Goal: Entertainment & Leisure: Consume media (video, audio)

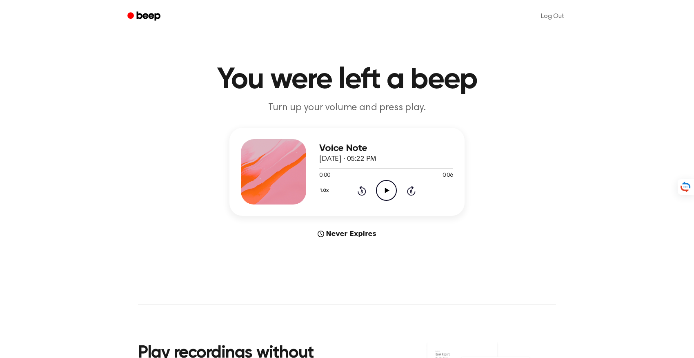
click at [384, 191] on icon at bounding box center [386, 190] width 4 height 5
click at [390, 189] on icon "Play Audio" at bounding box center [386, 190] width 21 height 21
click at [388, 190] on icon at bounding box center [386, 190] width 4 height 5
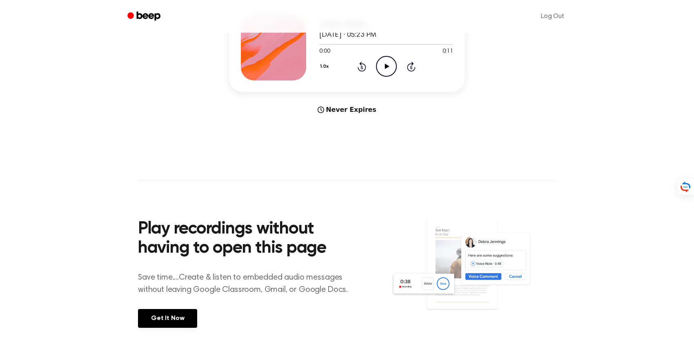
scroll to position [41, 0]
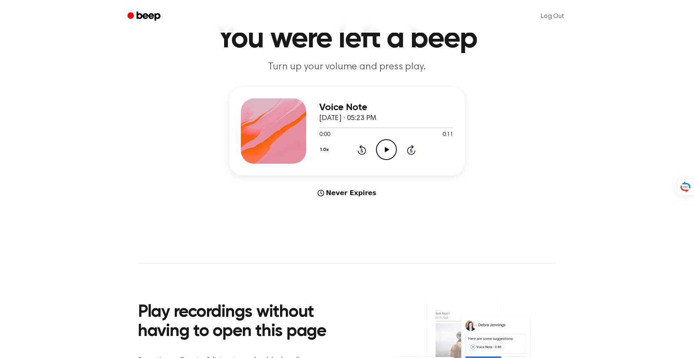
click at [386, 149] on icon at bounding box center [386, 149] width 4 height 5
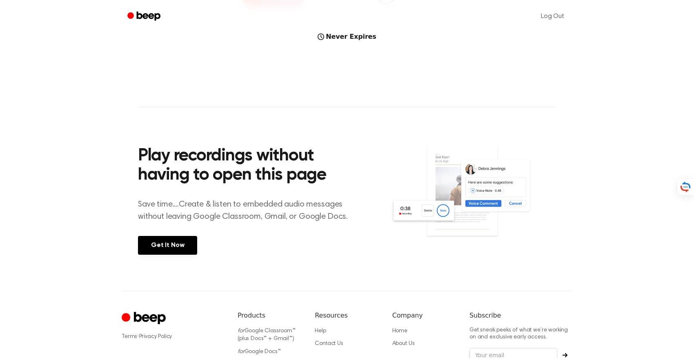
scroll to position [204, 0]
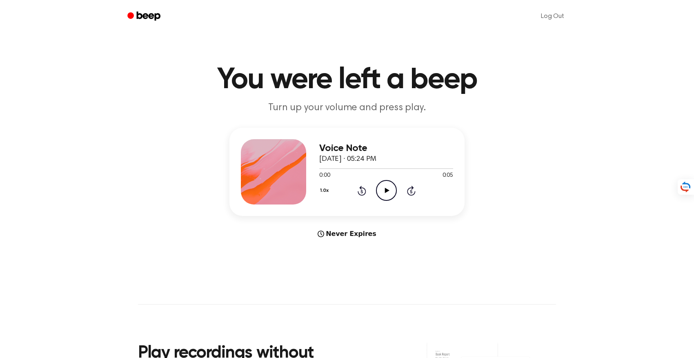
click at [386, 191] on icon at bounding box center [386, 190] width 4 height 5
